Goal: Use online tool/utility: Utilize a website feature to perform a specific function

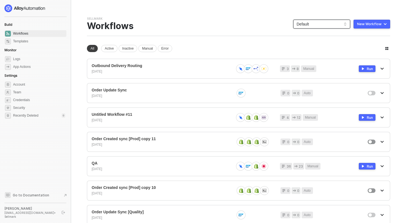
click at [310, 25] on span "Default" at bounding box center [321, 24] width 50 height 8
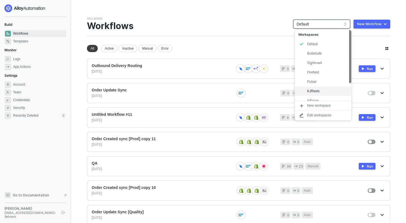
click at [311, 90] on div "KJRests" at bounding box center [327, 91] width 41 height 7
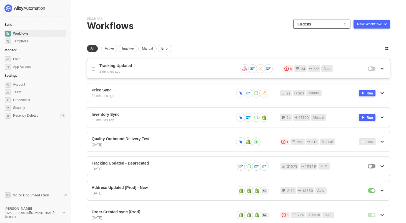
click at [122, 71] on div "2 minutes ago" at bounding box center [166, 71] width 134 height 5
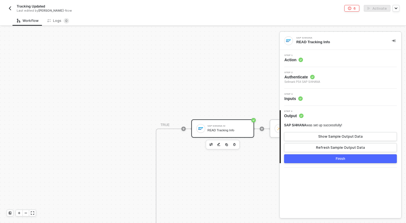
scroll to position [264, 92]
click at [201, 128] on div "SAP S/4HANA #2 READ Tracking Info" at bounding box center [217, 128] width 42 height 11
click at [330, 95] on div "Step 3 Inputs" at bounding box center [341, 97] width 120 height 8
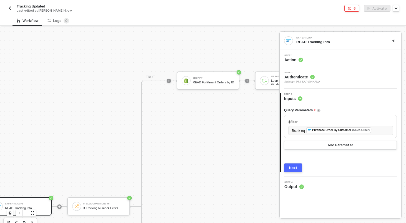
scroll to position [186, 282]
click at [293, 168] on div "Next" at bounding box center [293, 168] width 8 height 4
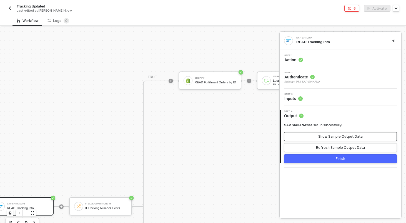
click at [324, 137] on div "Show Sample Output Data" at bounding box center [340, 137] width 44 height 4
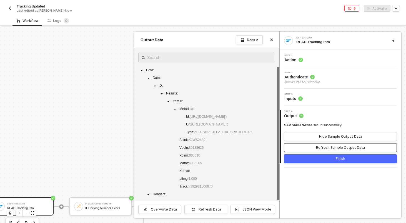
click at [323, 146] on div "Refresh Sample Output Data" at bounding box center [340, 148] width 49 height 4
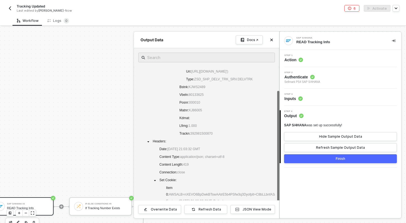
scroll to position [0, 0]
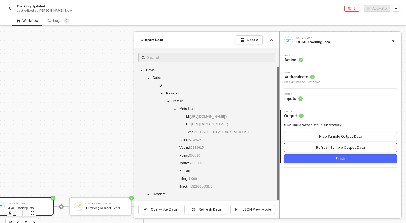
click at [333, 144] on button "Refresh Sample Output Data" at bounding box center [340, 147] width 113 height 9
click at [336, 147] on div "Refresh Sample Output Data" at bounding box center [340, 148] width 49 height 4
click at [76, 173] on div at bounding box center [203, 125] width 406 height 196
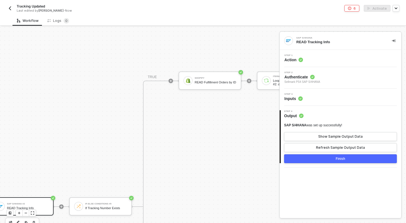
click at [319, 102] on div "Step 3 Inputs" at bounding box center [340, 97] width 122 height 8
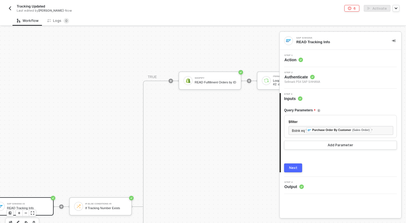
click at [321, 100] on div "Step 3 Inputs" at bounding box center [340, 97] width 120 height 8
